Goal: Information Seeking & Learning: Learn about a topic

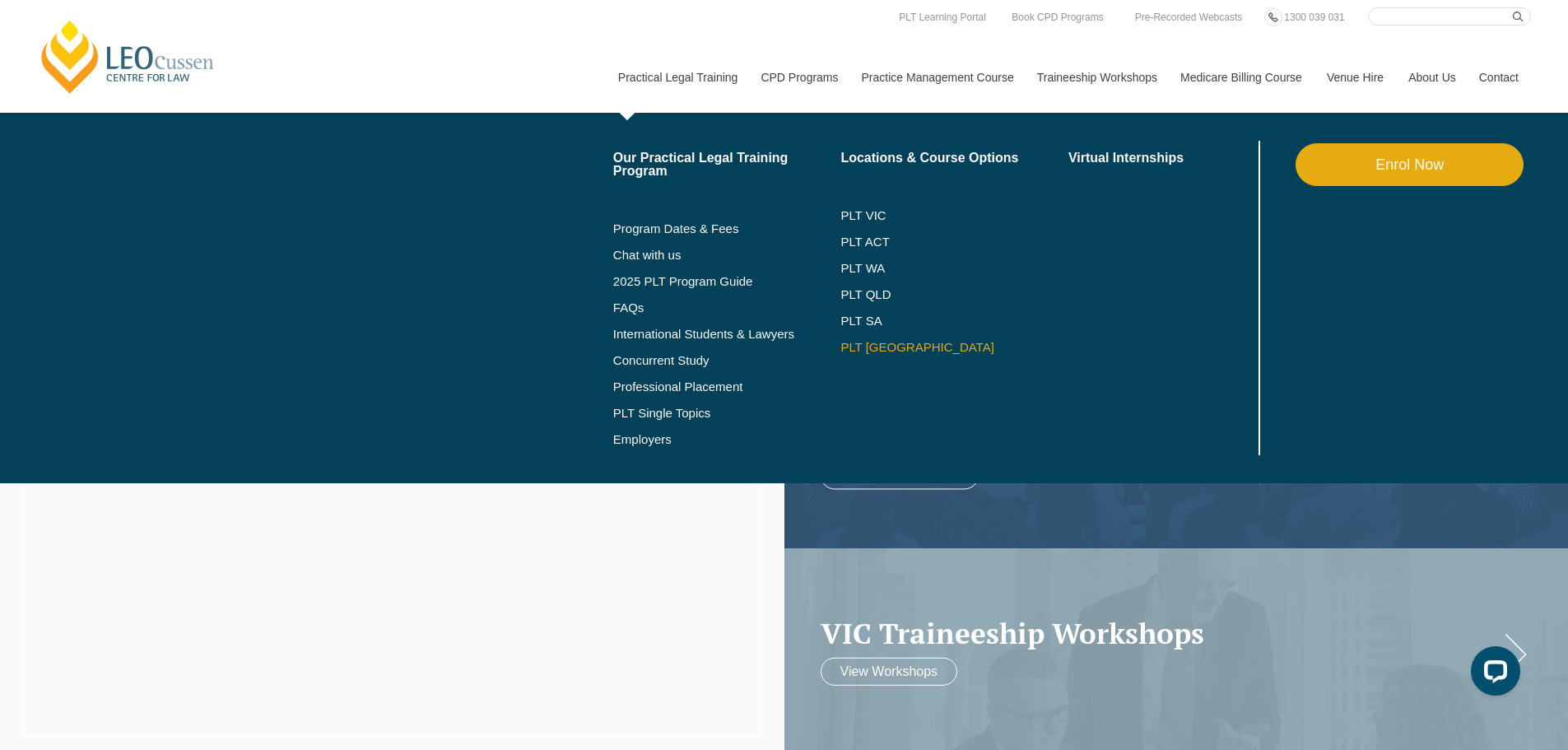
click at [871, 346] on link "PLT [GEOGRAPHIC_DATA]" at bounding box center [954, 348] width 228 height 14
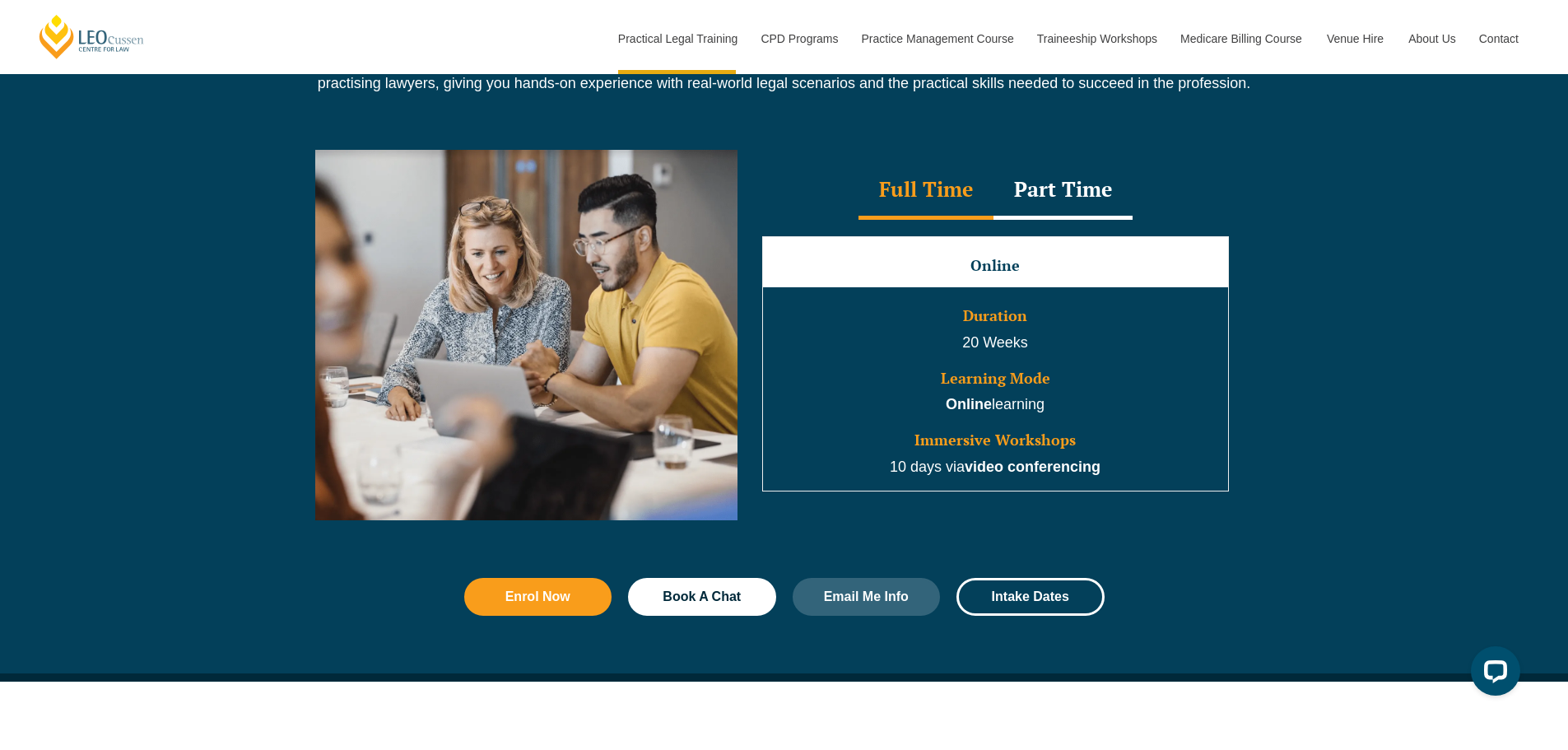
click at [1099, 192] on div "Part Time" at bounding box center [1062, 190] width 139 height 57
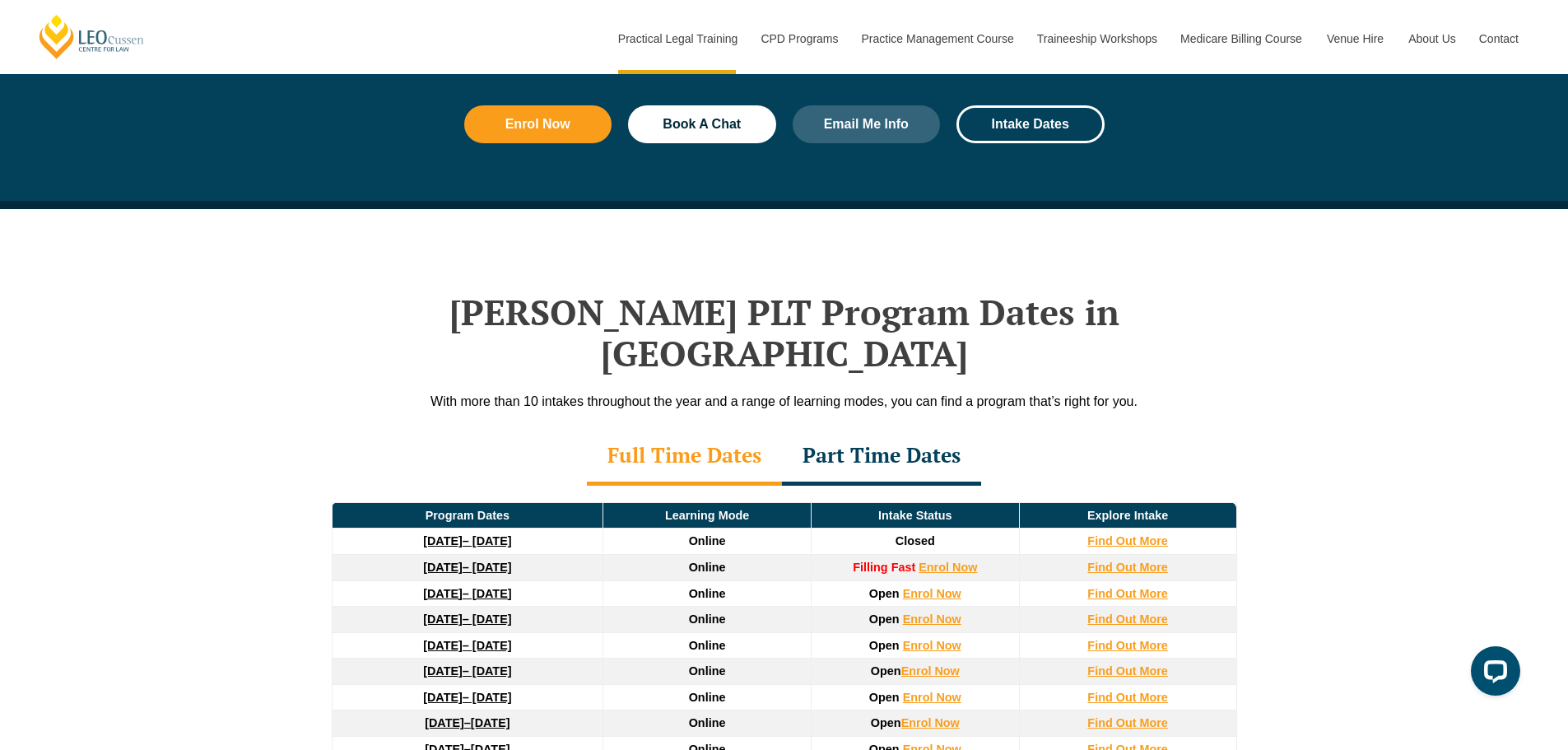
scroll to position [2058, 0]
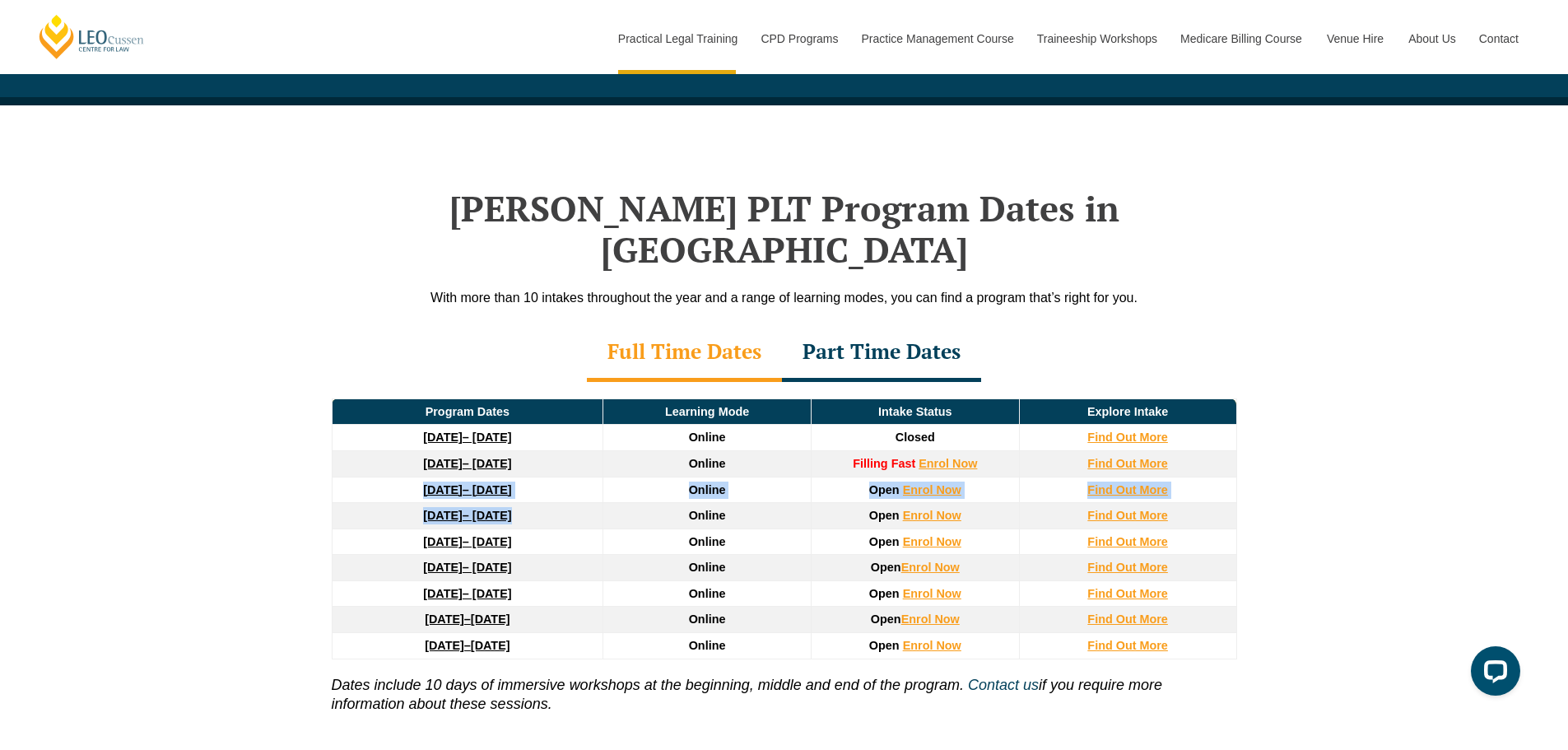
drag, startPoint x: 390, startPoint y: 454, endPoint x: 630, endPoint y: 482, distance: 241.6
click at [630, 482] on thead "Program Dates Learning Mode Intake Status Explore Intake 22 September 2025 – 20…" at bounding box center [783, 528] width 904 height 260
click at [657, 143] on div at bounding box center [784, 138] width 938 height 66
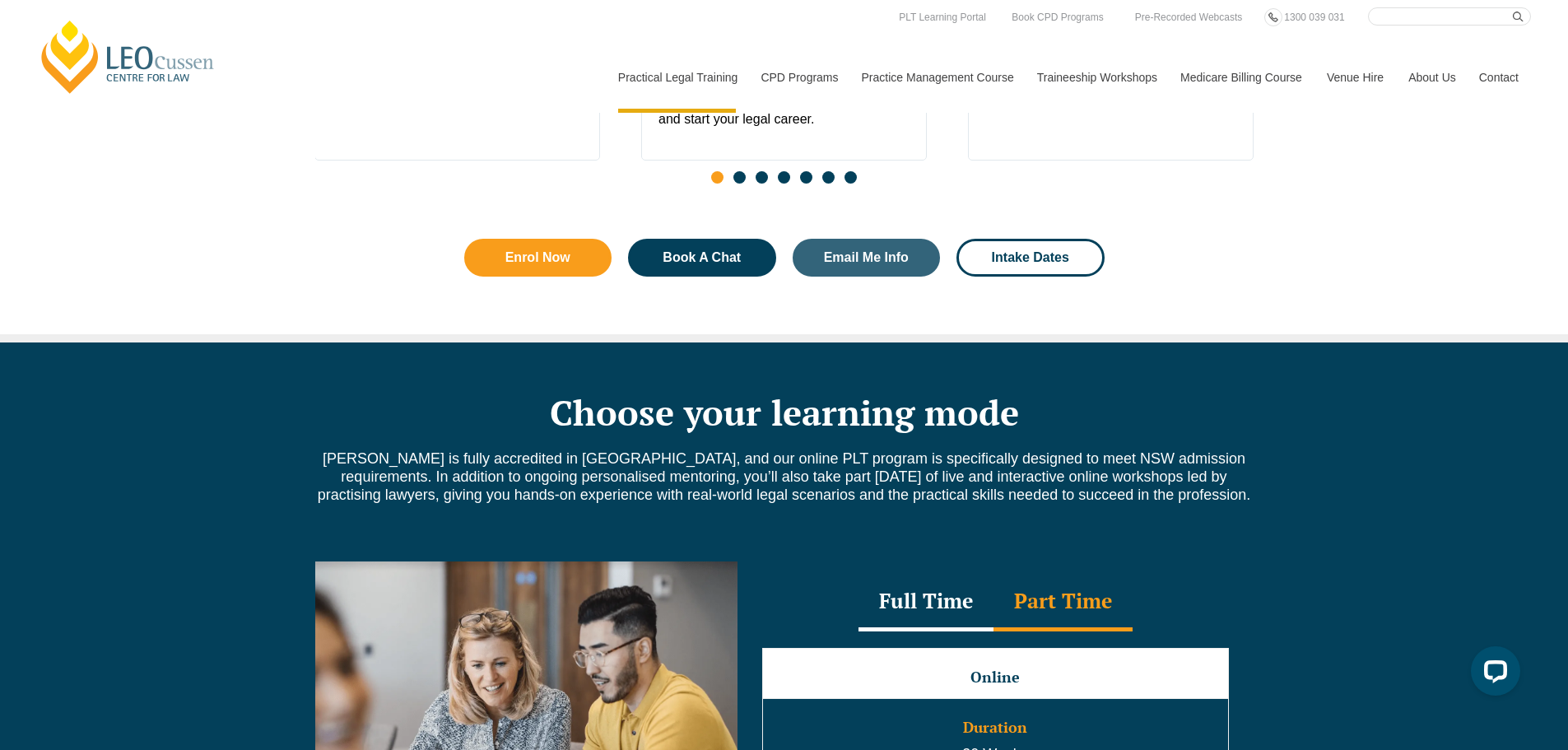
scroll to position [659, 0]
